Goal: Task Accomplishment & Management: Manage account settings

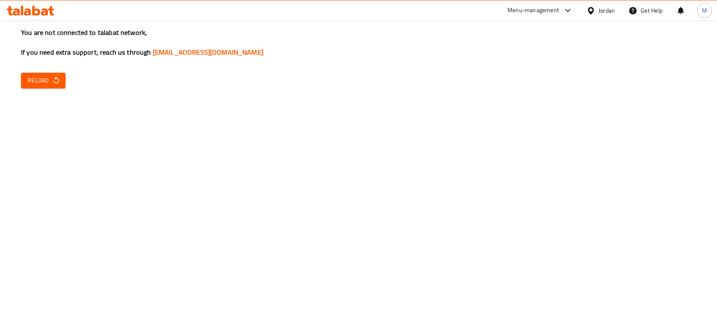
drag, startPoint x: 384, startPoint y: 157, endPoint x: 378, endPoint y: 157, distance: 6.3
click at [384, 157] on div "You are not connected to talabat network, If you need extra support, reach us t…" at bounding box center [358, 154] width 717 height 309
click at [72, 79] on div "You are not connected to talabat network, If you need extra support, reach us t…" at bounding box center [358, 154] width 717 height 309
click at [55, 77] on icon "button" at bounding box center [56, 80] width 8 height 8
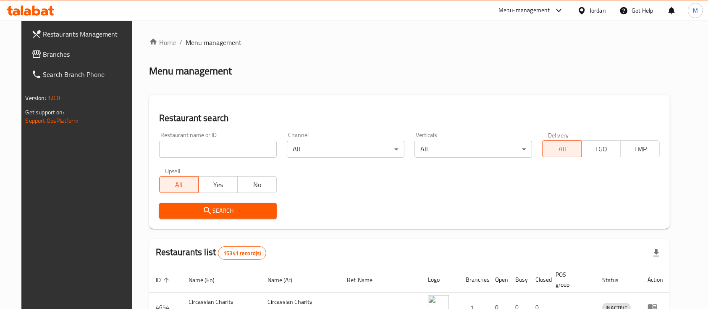
click at [202, 150] on input "search" at bounding box center [218, 149] width 118 height 17
type input "ي"
type input "Dajaj Al khair"
click button "Search" at bounding box center [218, 211] width 118 height 16
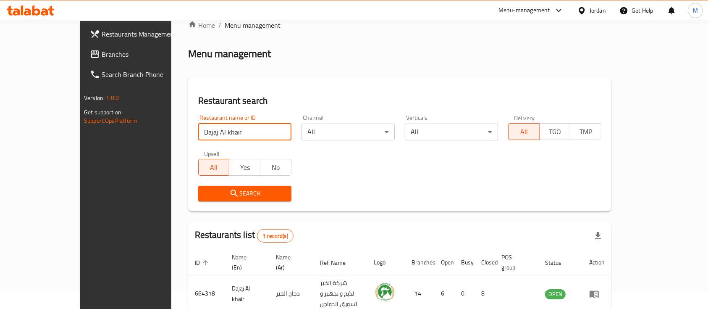
scroll to position [49, 0]
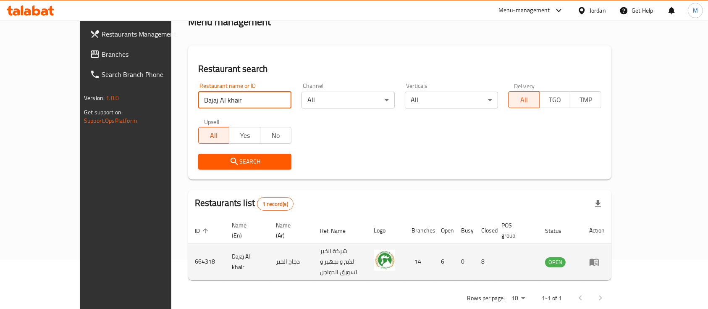
click at [599, 258] on icon "enhanced table" at bounding box center [594, 261] width 9 height 7
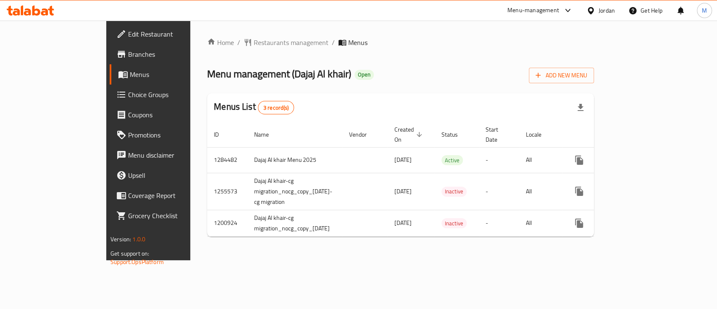
click at [110, 61] on link "Branches" at bounding box center [168, 54] width 116 height 20
